Goal: Register for event/course

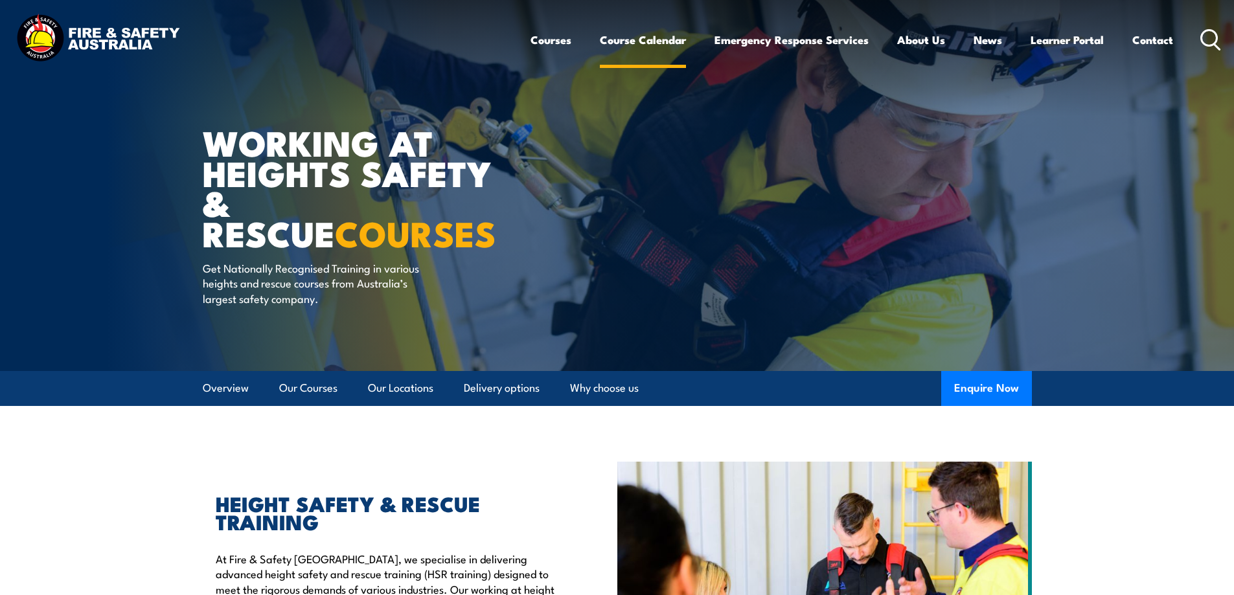
click at [641, 45] on link "Course Calendar" at bounding box center [643, 40] width 86 height 34
click at [648, 35] on link "Course Calendar" at bounding box center [643, 40] width 86 height 34
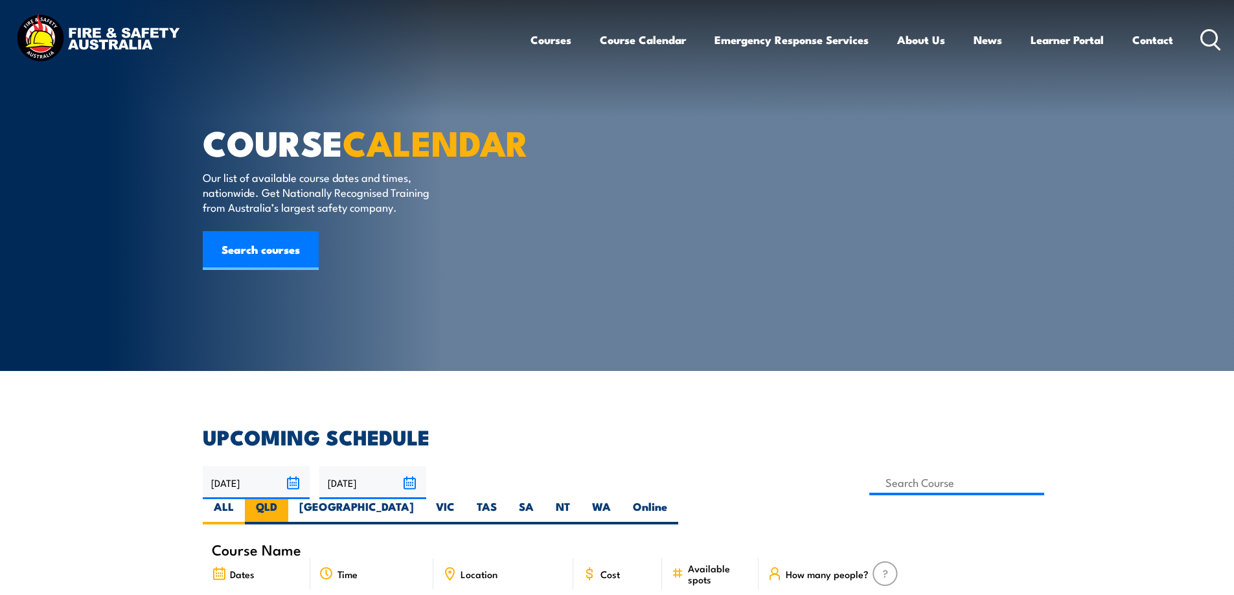
click at [288, 499] on label "QLD" at bounding box center [266, 511] width 43 height 25
click at [286, 499] on input "QLD" at bounding box center [281, 503] width 8 height 8
radio input "true"
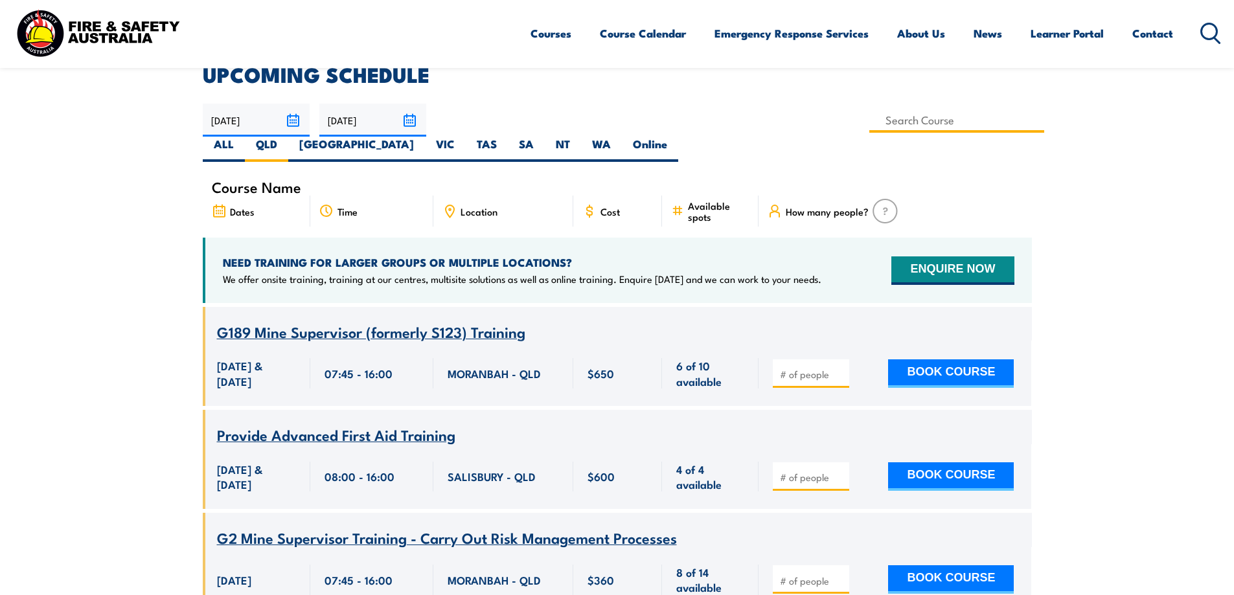
click at [869, 122] on input at bounding box center [957, 120] width 176 height 25
type input "Working at Heights – Refresher – Mackay"
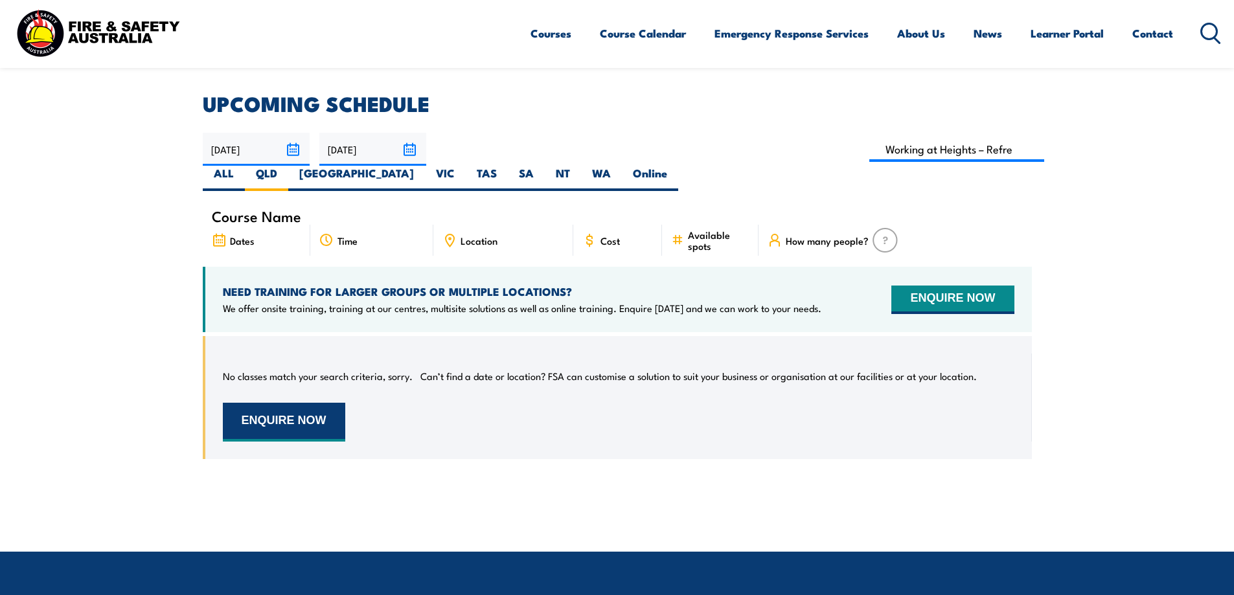
scroll to position [298, 0]
